Goal: Transaction & Acquisition: Purchase product/service

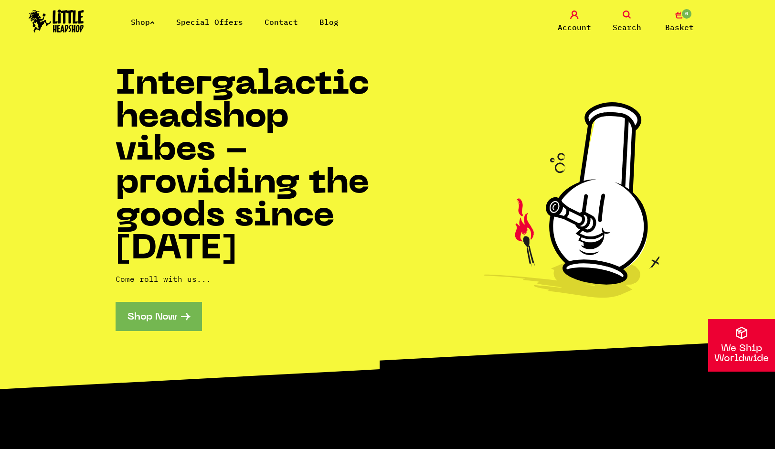
click at [138, 26] on link "Shop" at bounding box center [143, 22] width 24 height 10
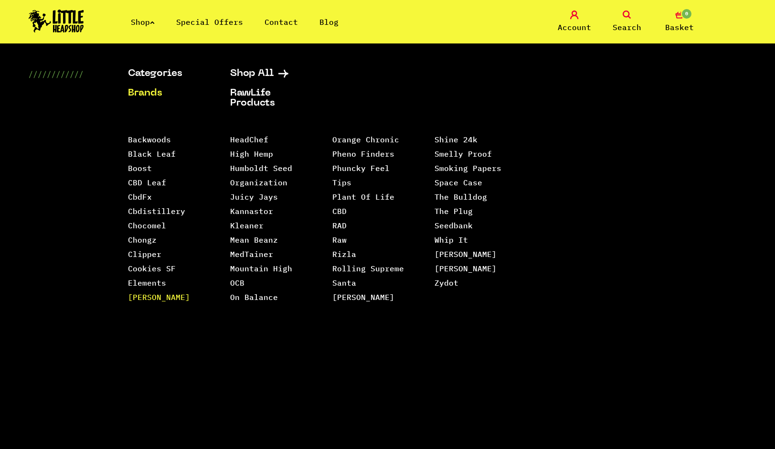
click at [158, 298] on link "[PERSON_NAME]" at bounding box center [159, 297] width 62 height 10
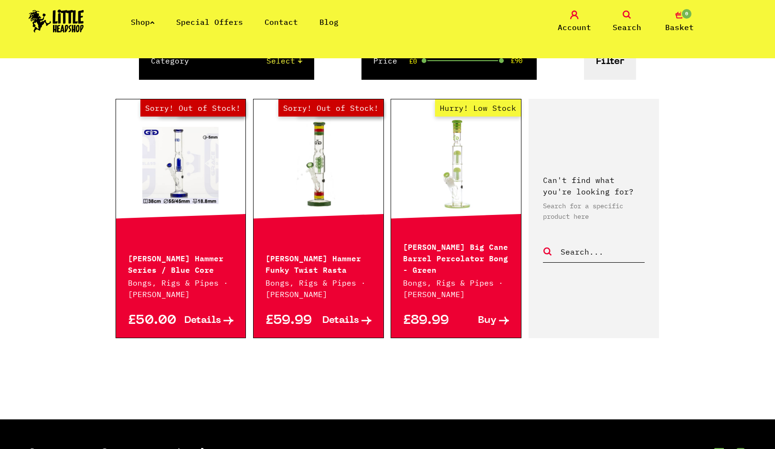
scroll to position [129, 0]
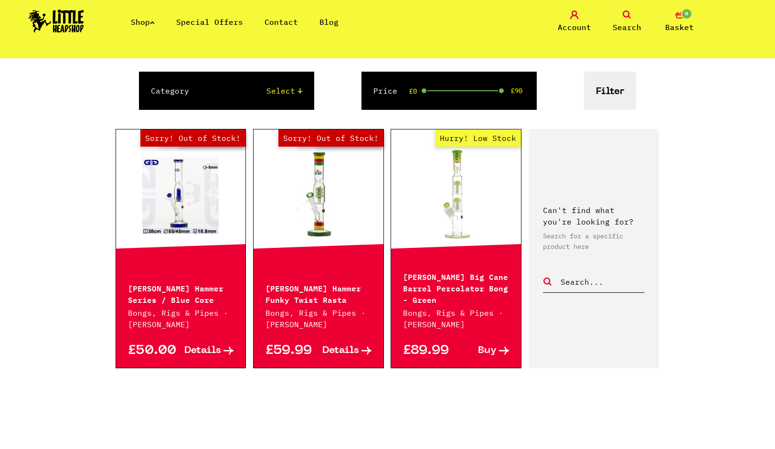
click at [184, 208] on link "Out of Stock Hurry! Low Stock Sorry! Out of Stock!" at bounding box center [181, 193] width 130 height 95
click at [445, 215] on link "Hurry! Low Stock" at bounding box center [456, 193] width 130 height 95
drag, startPoint x: 128, startPoint y: 287, endPoint x: 217, endPoint y: 300, distance: 90.2
click at [217, 300] on p "Grace Glass Hammer Series / Blue Core" at bounding box center [181, 293] width 106 height 23
copy p "Grace Glass Hammer Series / Blue Core"
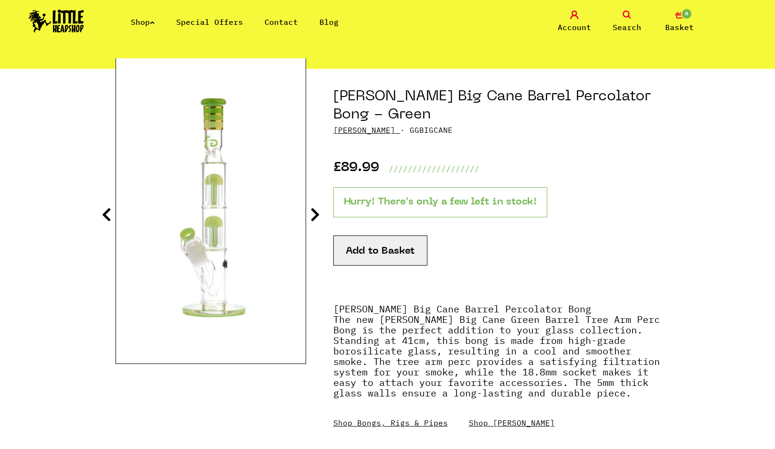
scroll to position [86, 0]
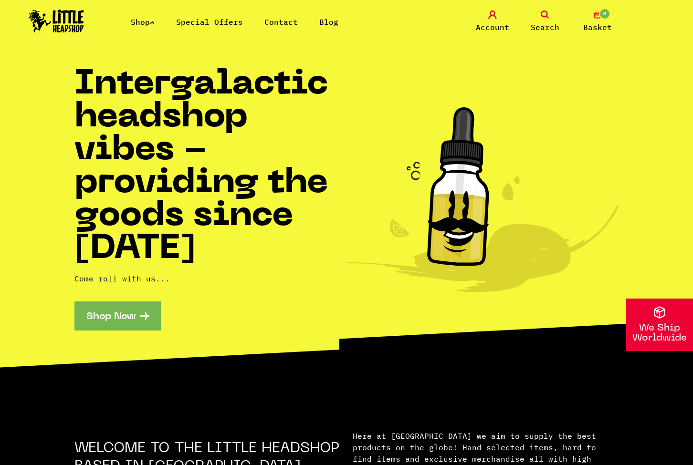
click at [147, 22] on link "Shop" at bounding box center [143, 22] width 24 height 10
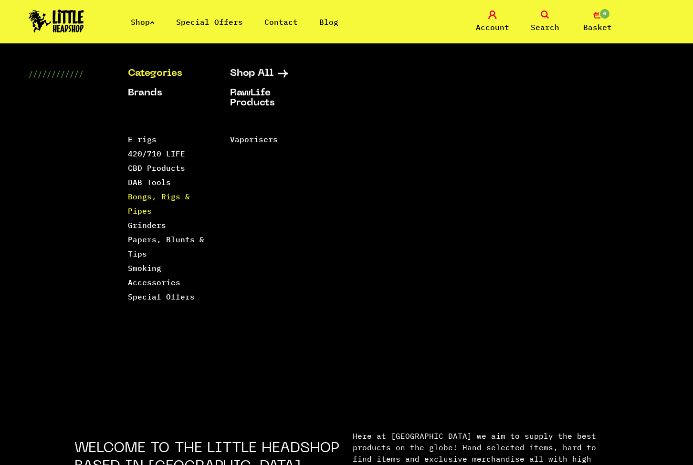
click at [152, 197] on link "Bongs, Rigs & Pipes" at bounding box center [159, 204] width 62 height 24
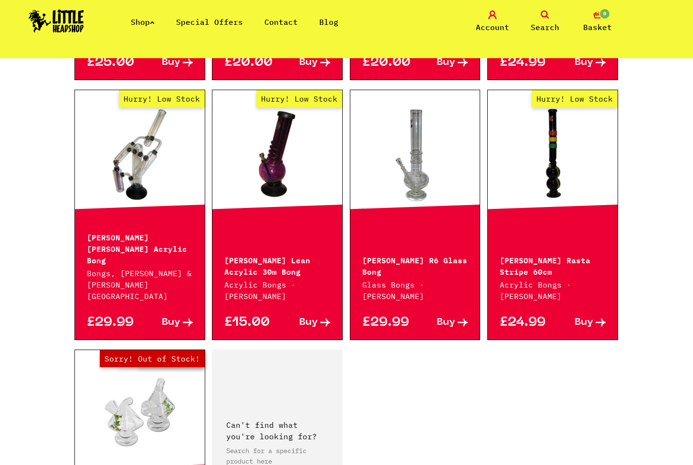
scroll to position [1491, 0]
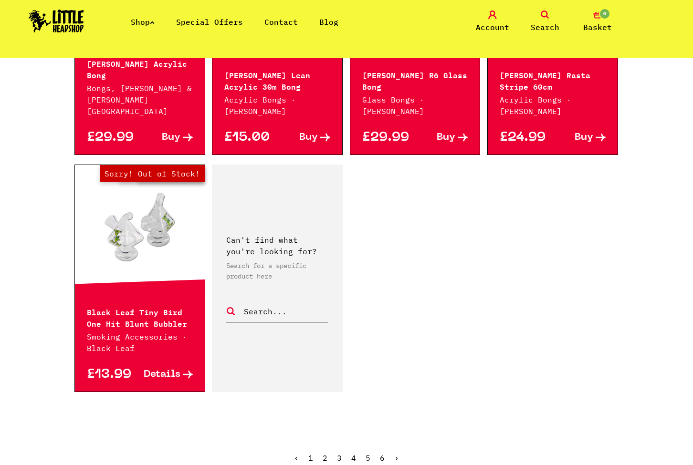
click at [324, 453] on link "2" at bounding box center [325, 458] width 5 height 10
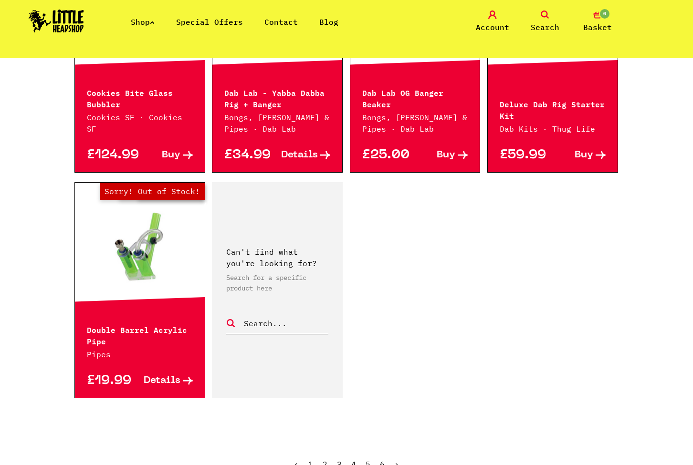
scroll to position [1520, 0]
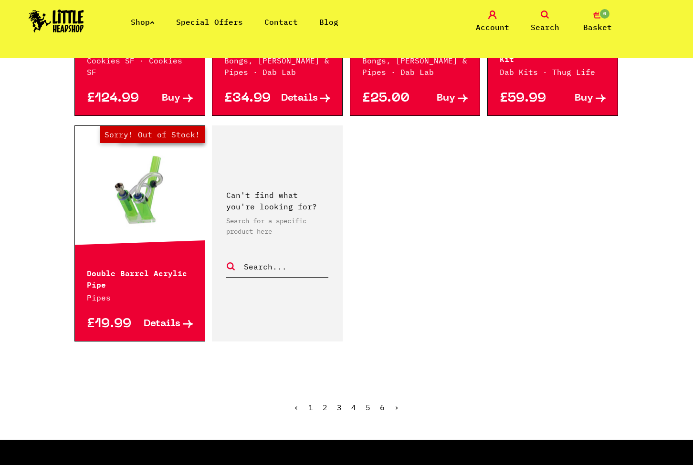
click at [324, 403] on span "2" at bounding box center [325, 408] width 5 height 10
click at [336, 394] on ul "‹ 1 2 3 4 5 6 ›" at bounding box center [346, 414] width 544 height 41
click at [341, 403] on link "3" at bounding box center [339, 408] width 5 height 10
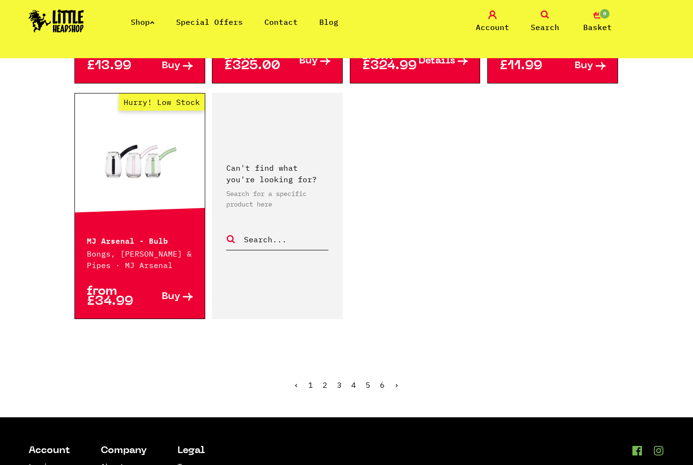
scroll to position [1530, 0]
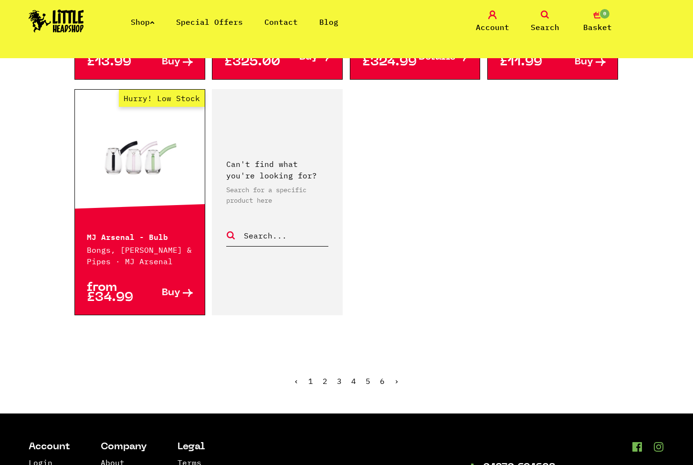
click at [355, 379] on link "4" at bounding box center [353, 382] width 5 height 10
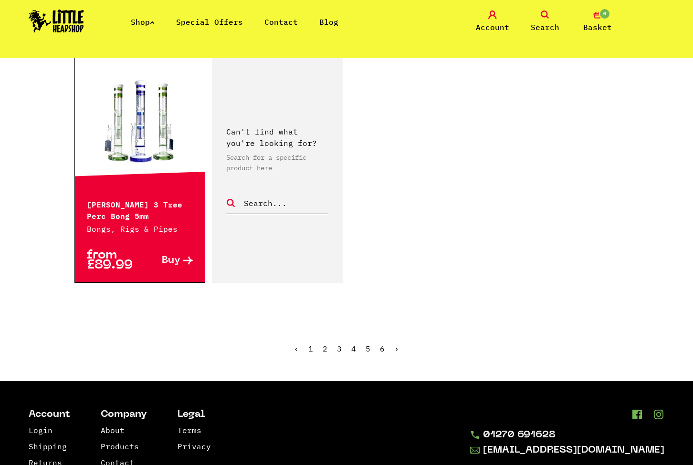
scroll to position [1563, 0]
